Goal: Information Seeking & Learning: Learn about a topic

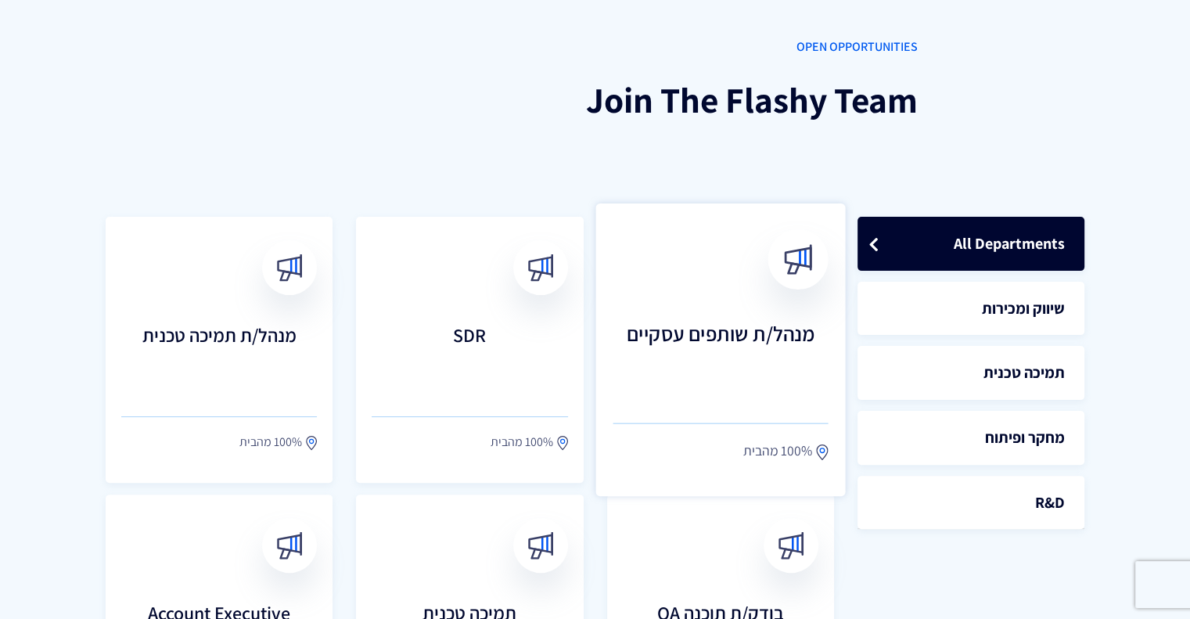
click at [692, 336] on h3 "מנהל/ת שותפים עסקיים" at bounding box center [720, 356] width 215 height 69
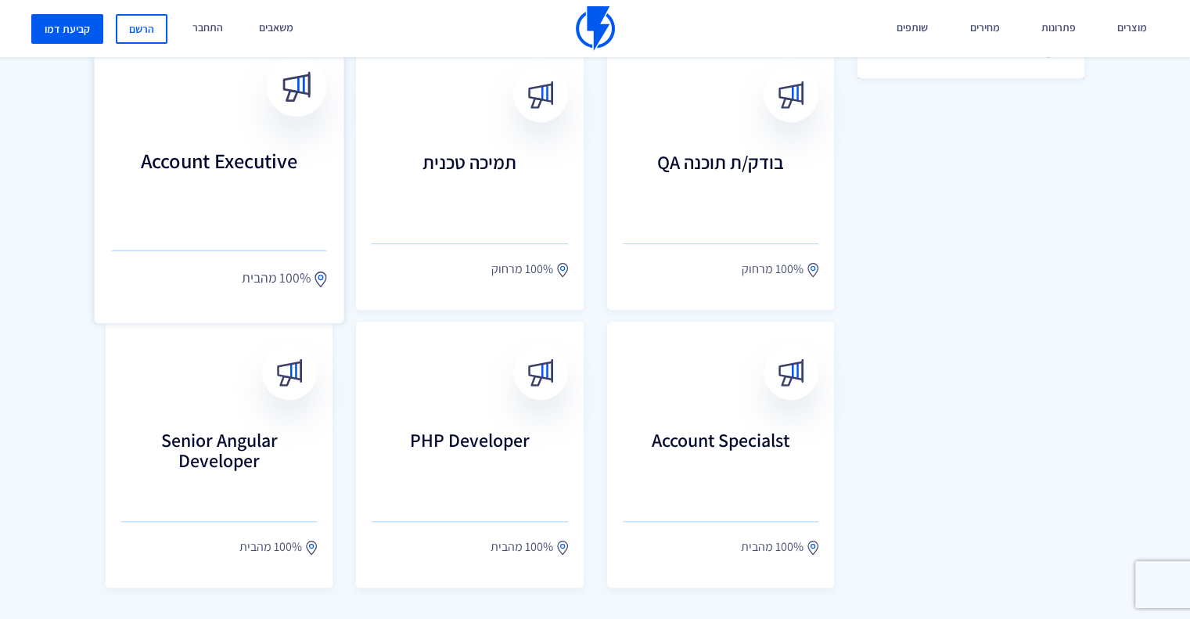
scroll to position [757, 0]
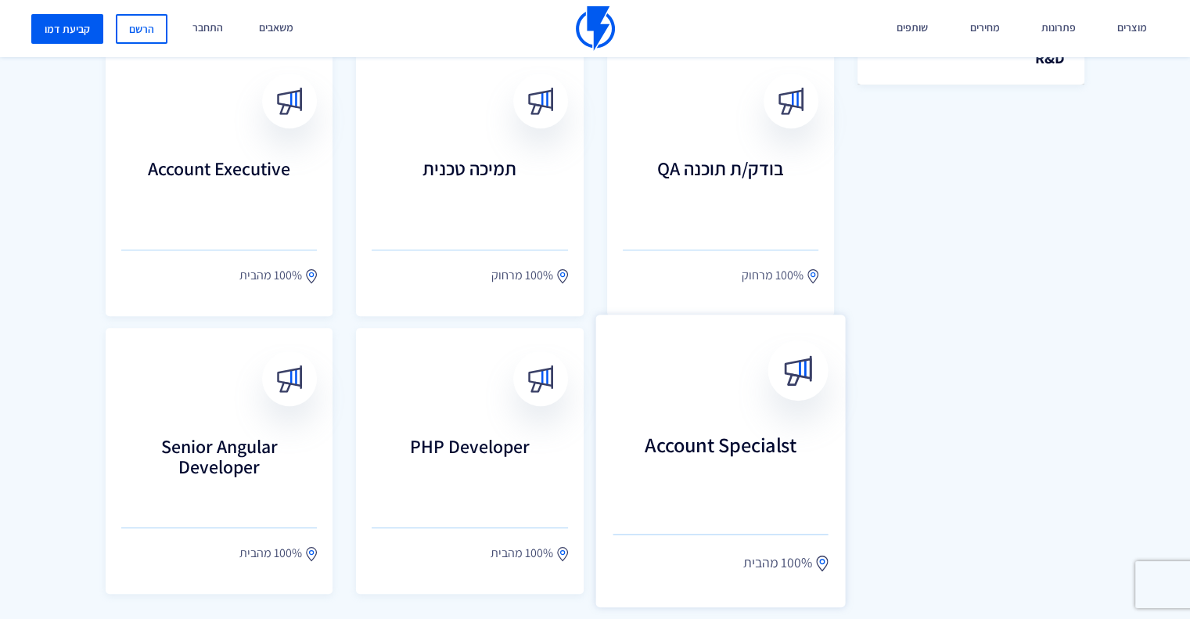
click at [775, 455] on h3 "Account Specialst" at bounding box center [720, 468] width 215 height 69
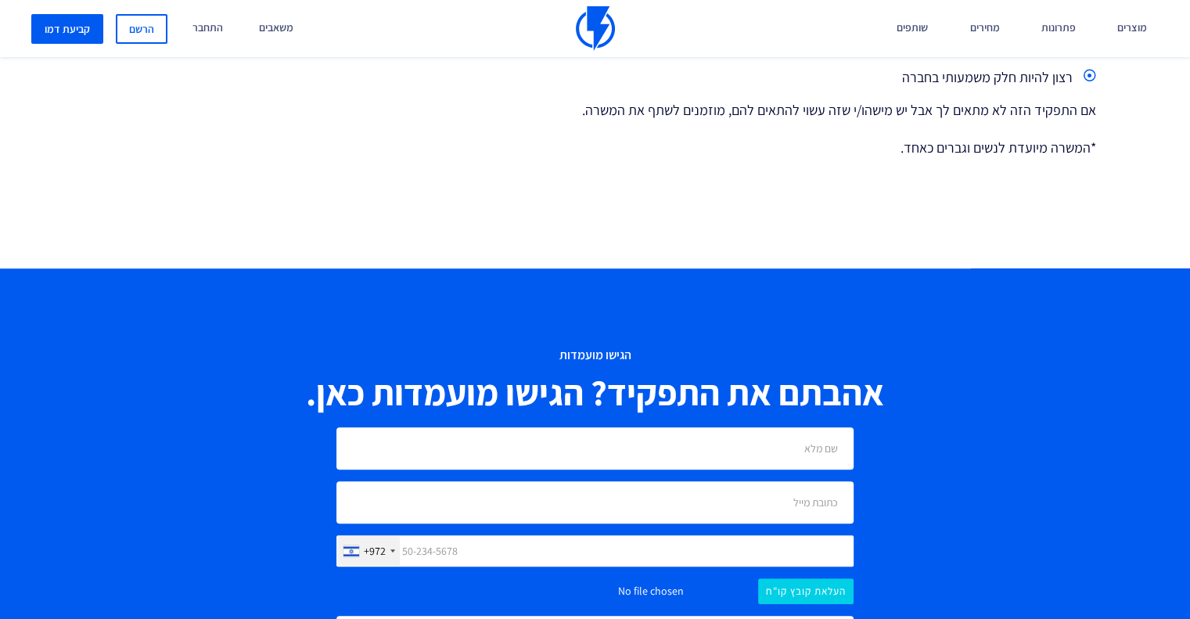
scroll to position [715, 0]
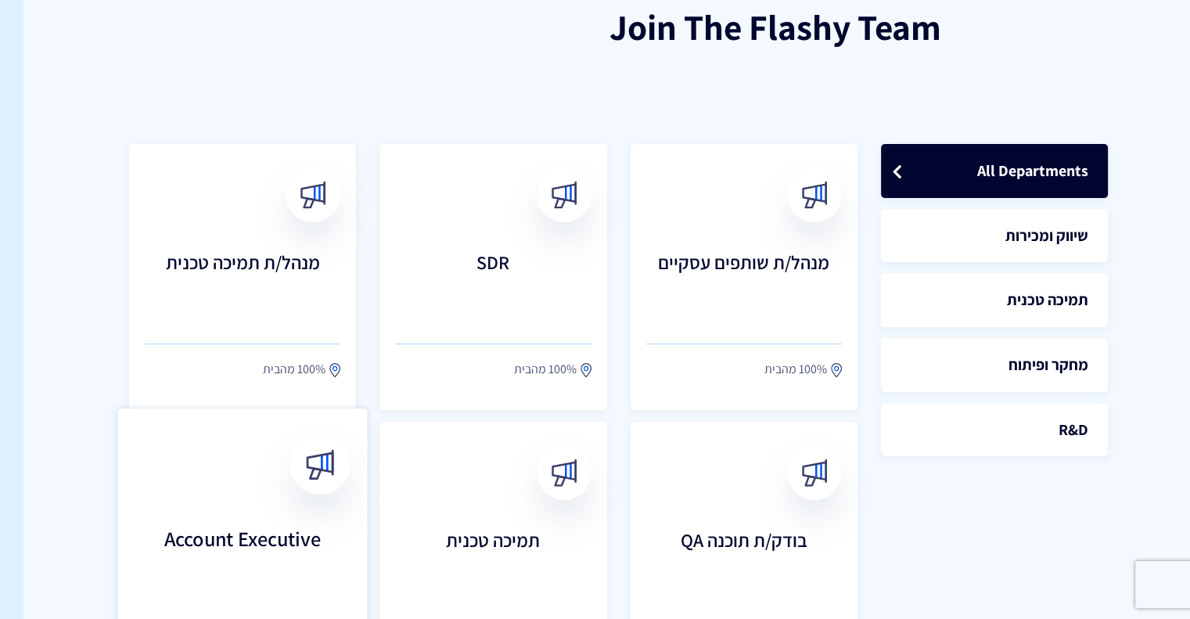
scroll to position [0, -23]
